Goal: Transaction & Acquisition: Book appointment/travel/reservation

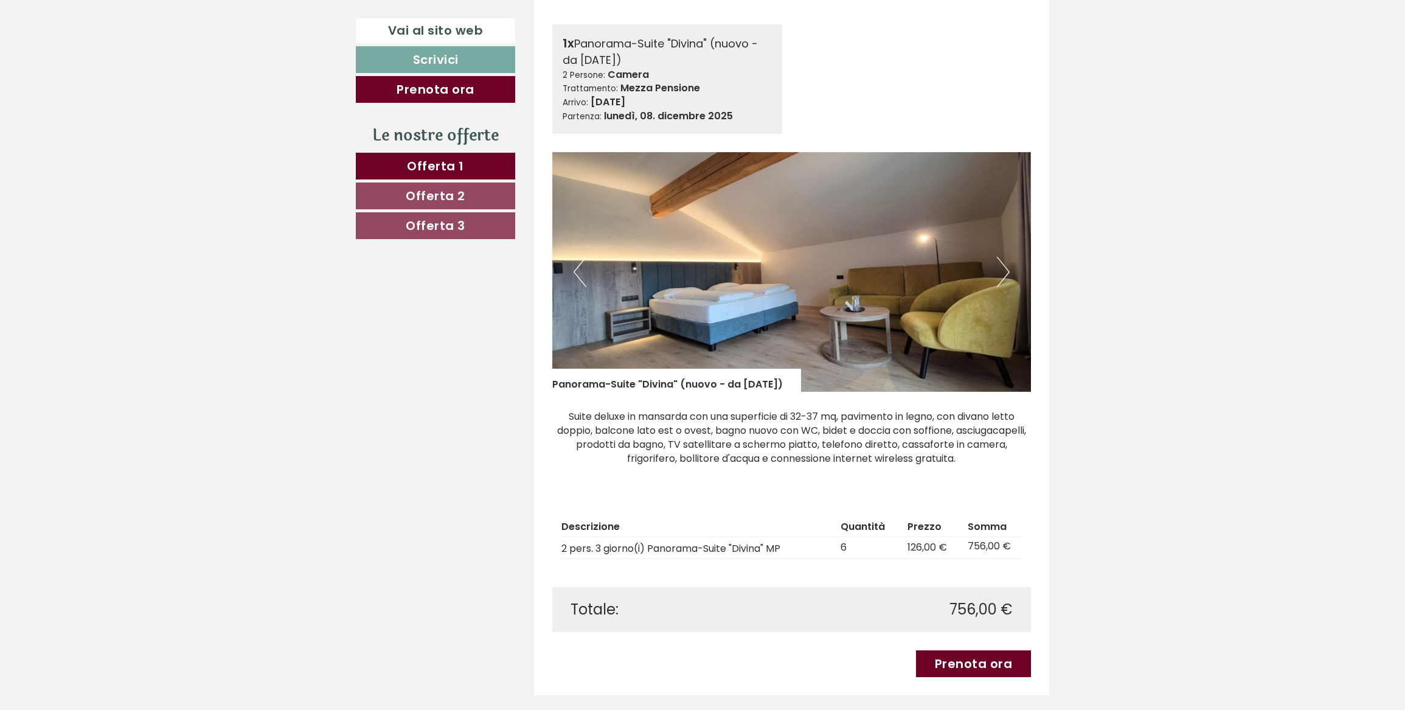
scroll to position [718, 0]
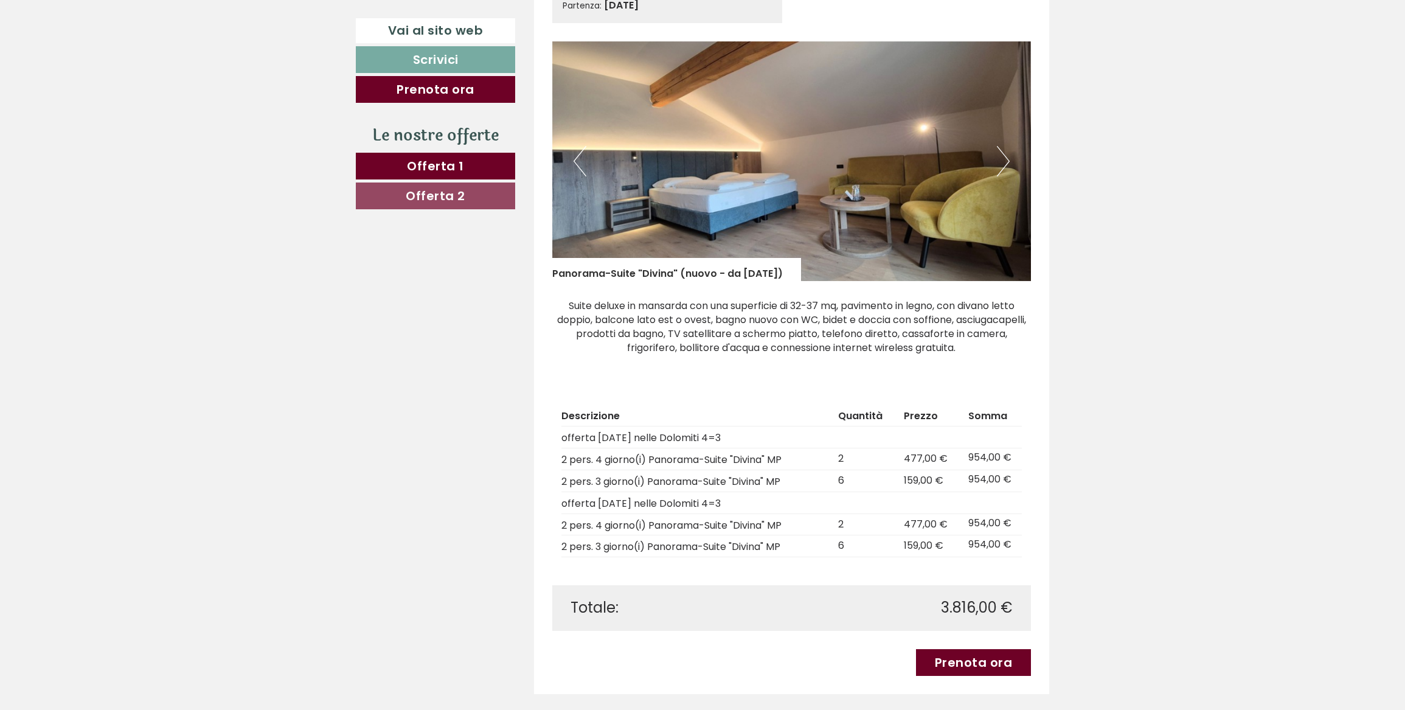
scroll to position [940, 0]
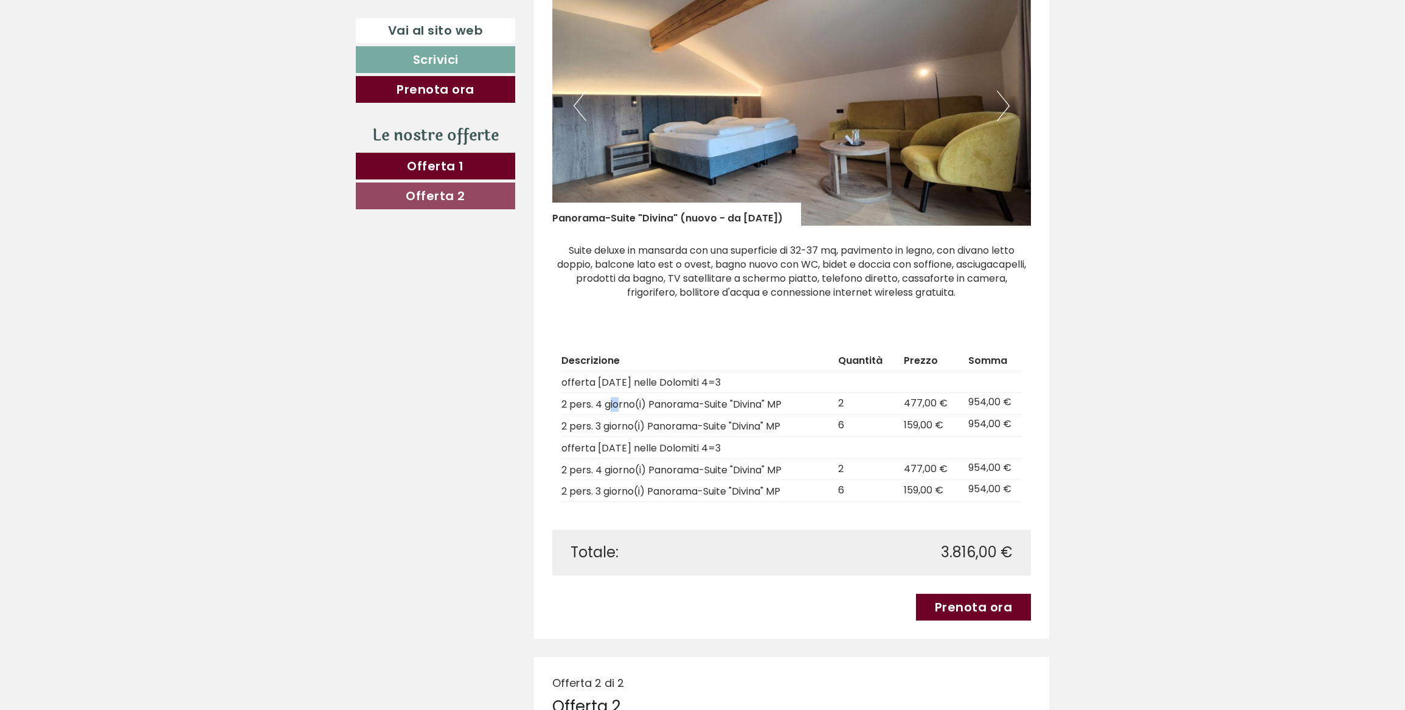
drag, startPoint x: 600, startPoint y: 403, endPoint x: 591, endPoint y: 403, distance: 8.5
click at [591, 403] on td "2 pers. 4 giorno(i) Panorama-Suite "Divina" MP" at bounding box center [697, 404] width 272 height 22
click at [731, 420] on td "2 pers. 3 giorno(i) Panorama-Suite "Divina" MP" at bounding box center [697, 425] width 272 height 22
drag, startPoint x: 705, startPoint y: 378, endPoint x: 797, endPoint y: 375, distance: 91.3
click at [797, 375] on td "offerta [DATE] nelle Dolomiti 4=3" at bounding box center [697, 382] width 272 height 22
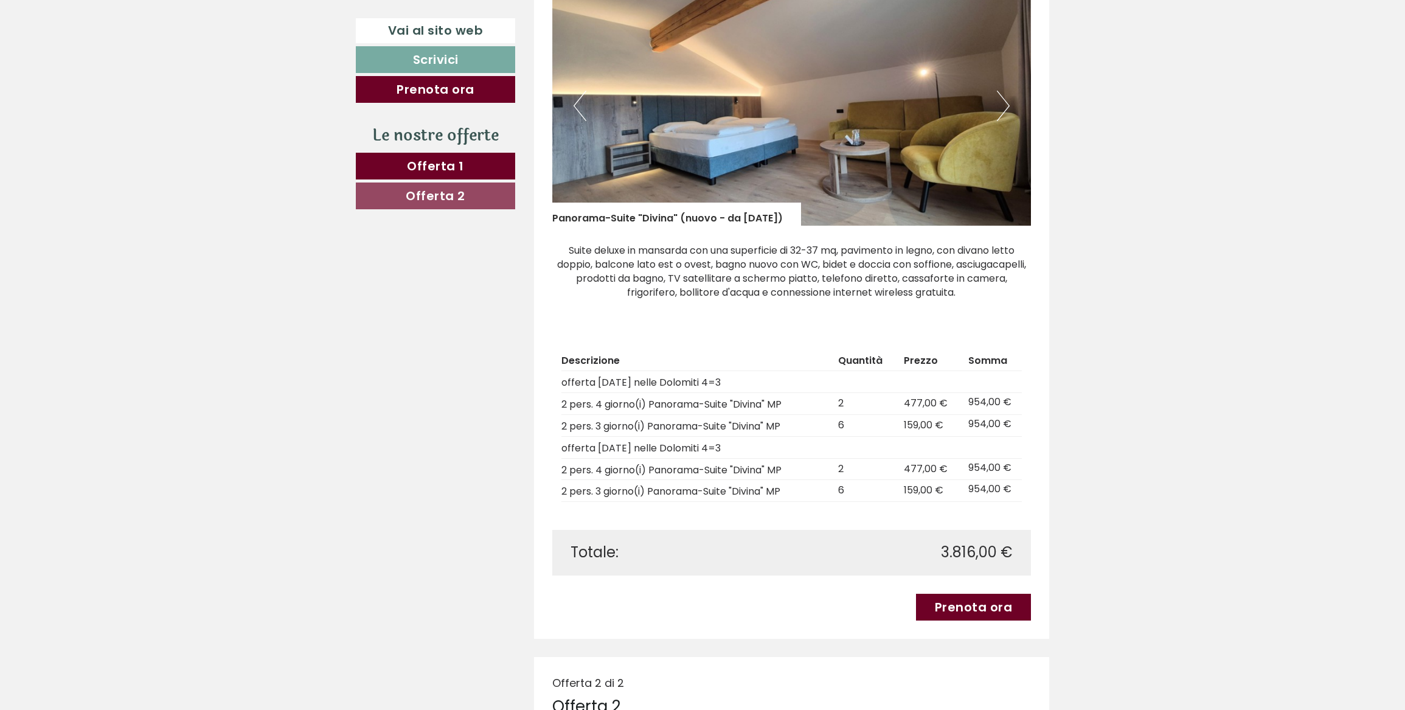
click at [550, 365] on div "Offerta 1 di 2 Offerta 1 2x Panorama-Suite "Divina" (nuovo - da giugno 2025) 2 …" at bounding box center [792, 208] width 516 height 859
drag, startPoint x: 563, startPoint y: 380, endPoint x: 722, endPoint y: 384, distance: 159.4
click at [722, 384] on td "offerta [DATE] nelle Dolomiti 4=3" at bounding box center [697, 382] width 272 height 22
click at [837, 539] on div "Totale: 3.816,00 €" at bounding box center [791, 552] width 479 height 45
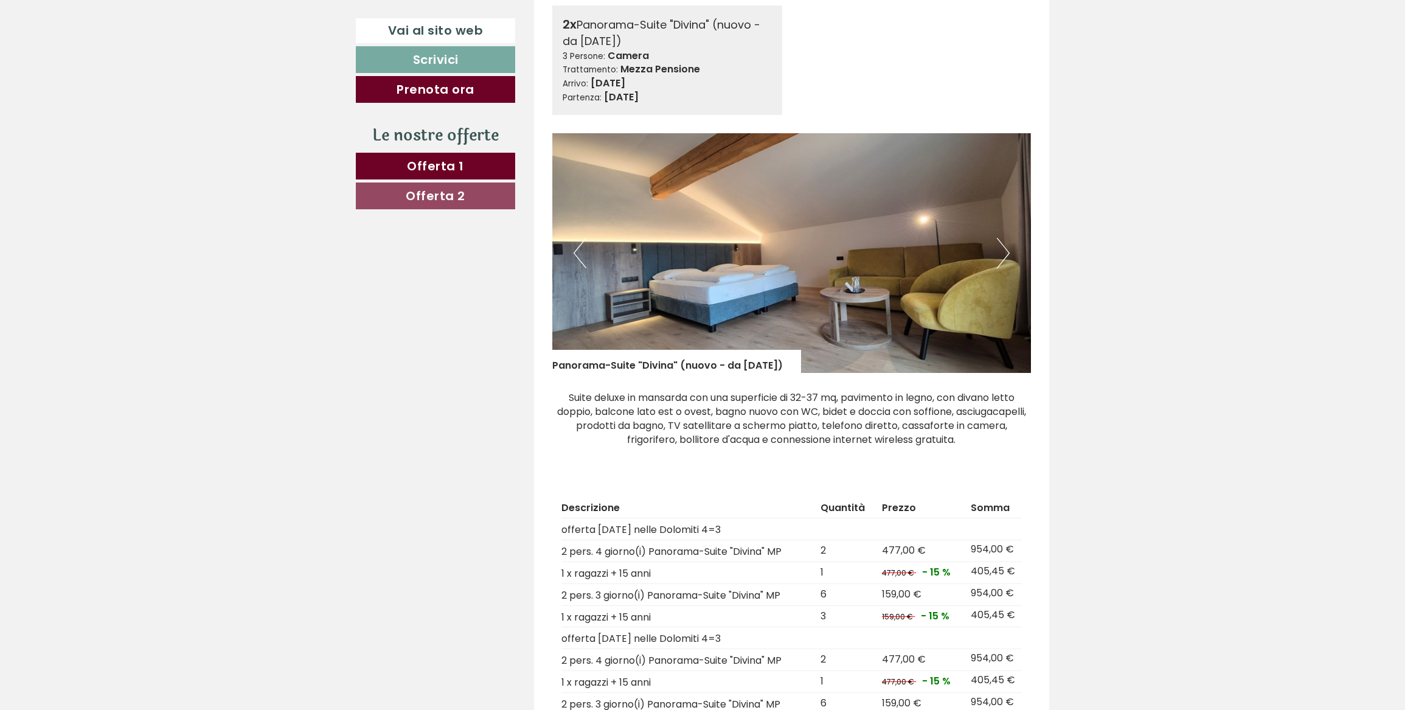
scroll to position [1548, 0]
